Goal: Task Accomplishment & Management: Complete application form

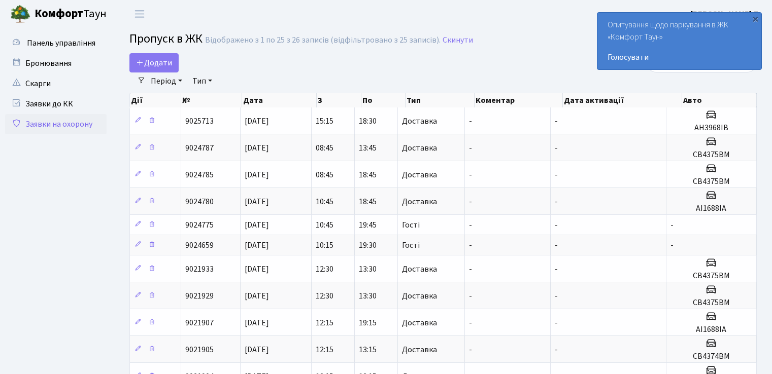
select select "25"
click at [167, 63] on span "Додати" at bounding box center [154, 62] width 36 height 11
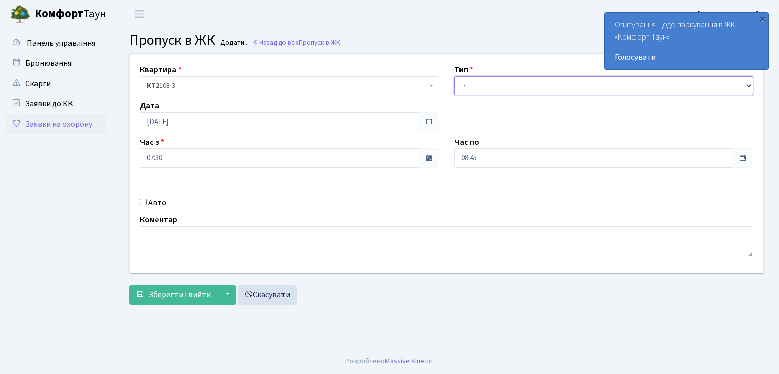
click at [512, 88] on select "- Доставка Таксі Гості Сервіс" at bounding box center [604, 85] width 299 height 19
select select "3"
click at [455, 76] on select "- Доставка Таксі Гості Сервіс" at bounding box center [604, 85] width 299 height 19
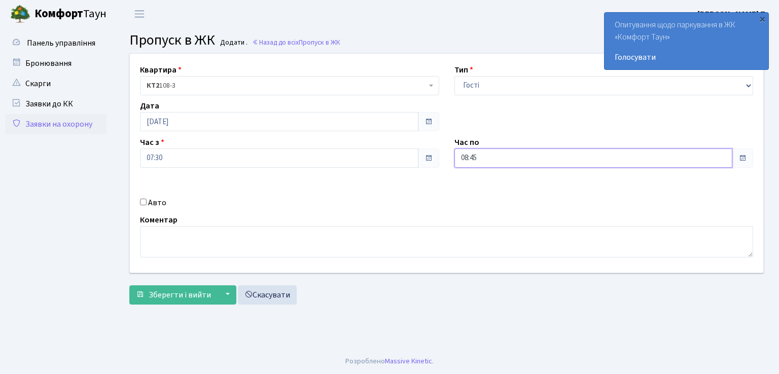
click at [501, 160] on input "08:45" at bounding box center [594, 158] width 279 height 19
click at [480, 192] on icon at bounding box center [482, 193] width 27 height 27
click at [479, 193] on icon at bounding box center [482, 193] width 27 height 27
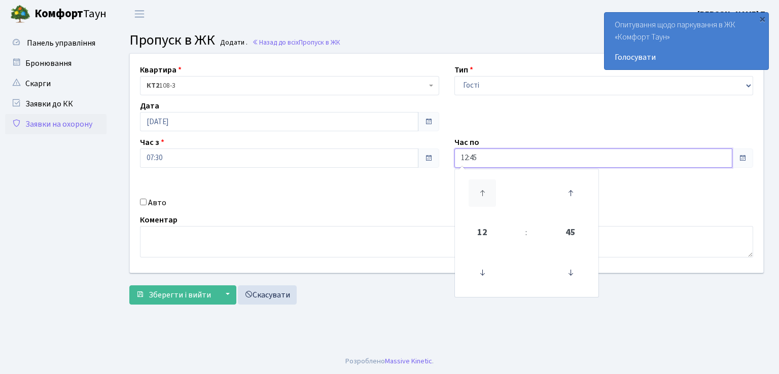
click at [479, 193] on icon at bounding box center [482, 193] width 27 height 27
click at [480, 193] on icon at bounding box center [482, 193] width 27 height 27
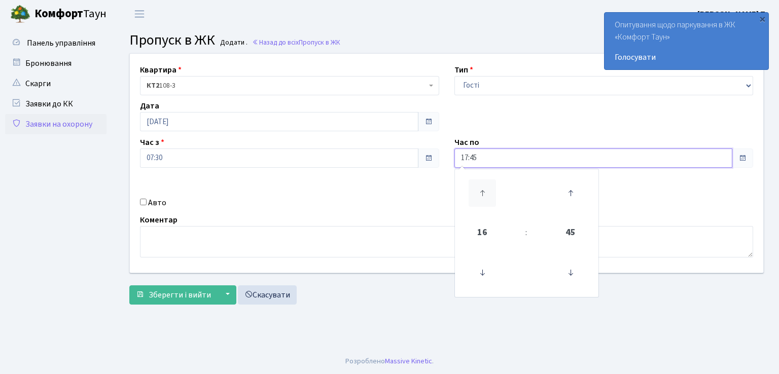
click at [480, 192] on icon at bounding box center [482, 193] width 27 height 27
type input "18:45"
click at [181, 293] on span "Зберегти і вийти" at bounding box center [180, 295] width 62 height 11
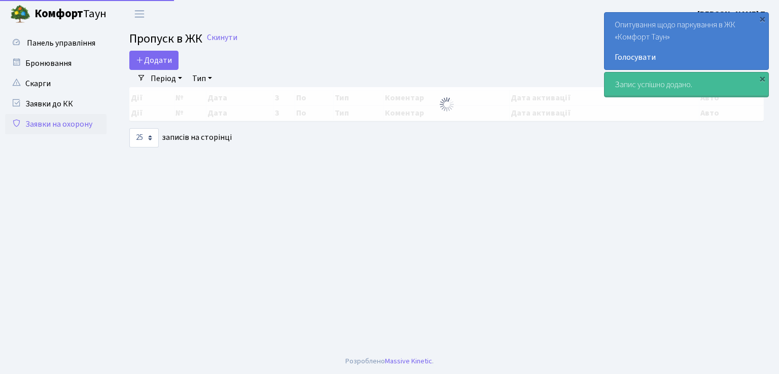
select select "25"
